Goal: Information Seeking & Learning: Learn about a topic

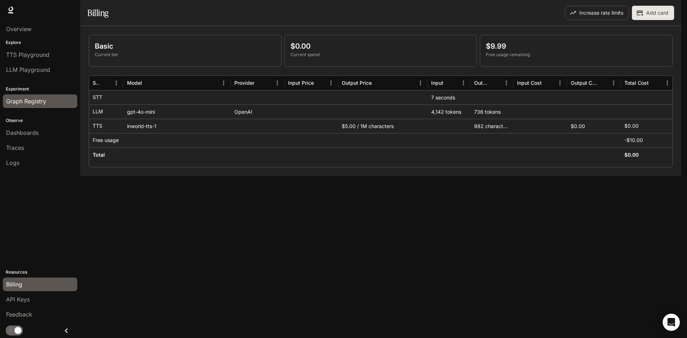
click at [31, 104] on span "Graph Registry" at bounding box center [26, 101] width 40 height 9
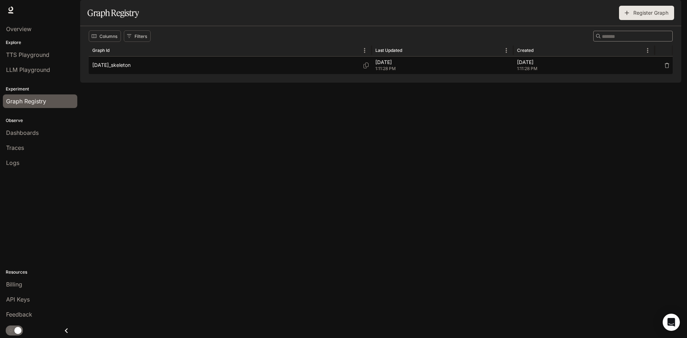
click at [214, 74] on div "[DATE]_skeleton" at bounding box center [230, 65] width 276 height 18
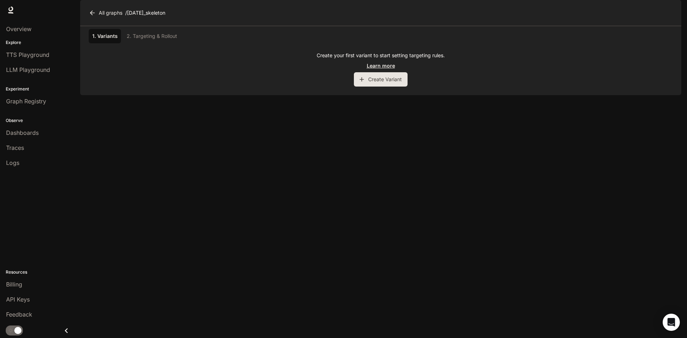
click at [392, 69] on link "Learn more" at bounding box center [381, 66] width 28 height 8
click at [389, 87] on button "Create Variant" at bounding box center [381, 79] width 54 height 14
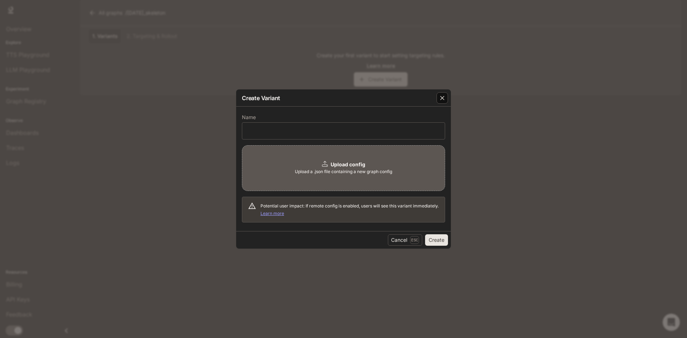
click at [441, 97] on icon "button" at bounding box center [442, 98] width 4 height 4
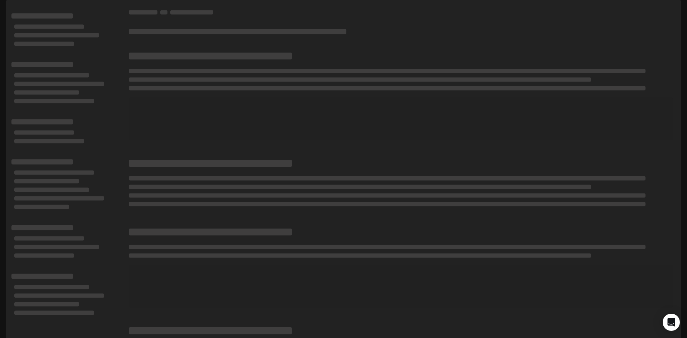
scroll to position [6, 0]
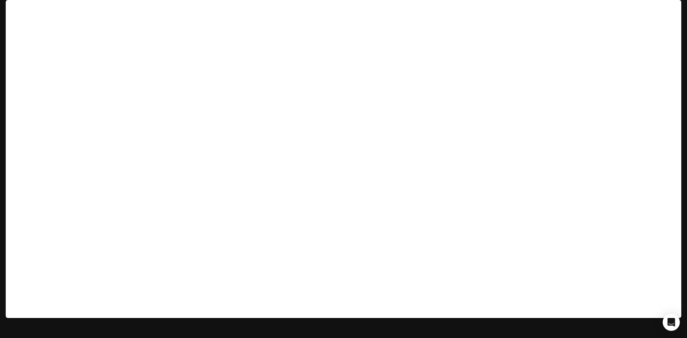
click at [638, 16] on link "Documentation Documentation" at bounding box center [639, 10] width 44 height 14
